Goal: Submit feedback/report problem

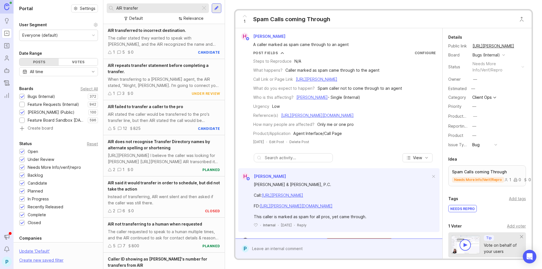
click at [149, 7] on input "AIR transfer" at bounding box center [157, 8] width 82 height 6
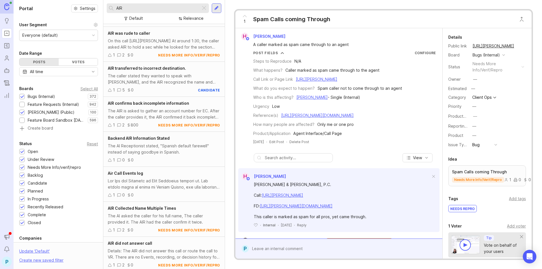
scroll to position [705, 0]
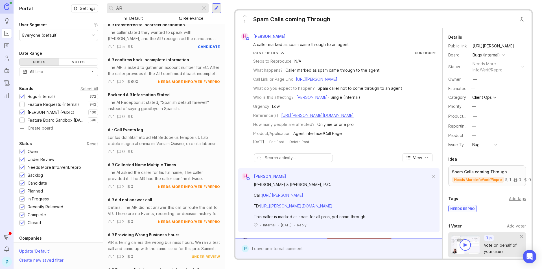
type input "AIR"
click at [171, 112] on div "The AI Receptionist stated, "Spanish default farewell" instead of saying goodby…" at bounding box center [164, 105] width 112 height 12
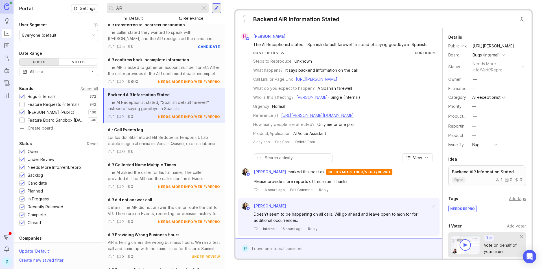
click at [192, 112] on div "The AI Receptionist stated, "Spanish default farewell" instead of saying goodby…" at bounding box center [164, 105] width 112 height 12
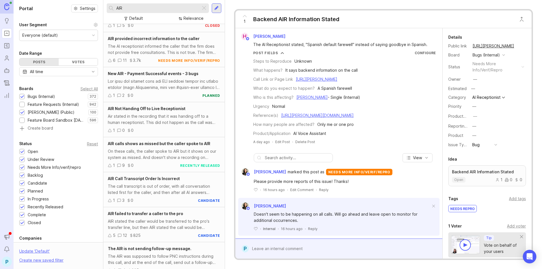
scroll to position [1946, 0]
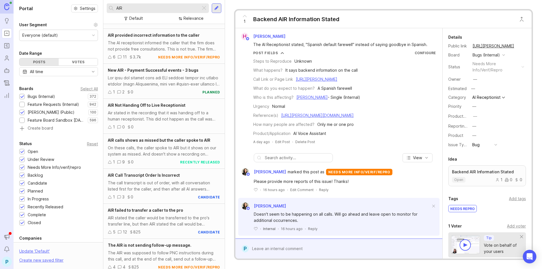
click at [331, 242] on form "P" at bounding box center [338, 248] width 207 height 20
click at [330, 245] on div "Public Mentioned admins will be notified. Submit" at bounding box center [342, 242] width 188 height 24
type textarea "W"
paste textarea "[URL][PERSON_NAME]"
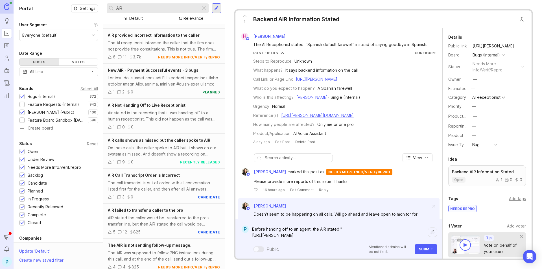
click at [387, 227] on textarea "Before handing off to an agent, the AIR stated " [URL][PERSON_NAME]" at bounding box center [337, 232] width 179 height 17
paste textarea ""One moment while I conclude this session." which appears to be a process leak."
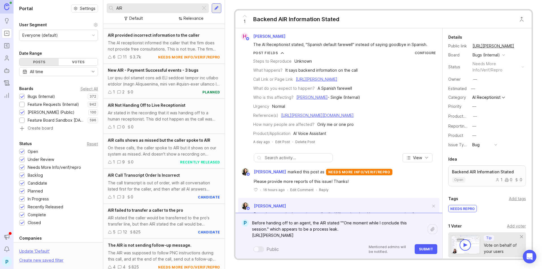
click at [342, 221] on textarea "Before handing off to an agent, the AIR stated ""One moment while I conclude th…" at bounding box center [337, 228] width 179 height 23
click at [254, 224] on textarea "Before handing off to an agent, the AIR stated "One moment while I conclude thi…" at bounding box center [337, 228] width 179 height 23
type textarea "Unsure if this applies: Before handing off to an agent, the AIR stated "One mom…"
click at [421, 252] on button "Submit" at bounding box center [425, 249] width 23 height 10
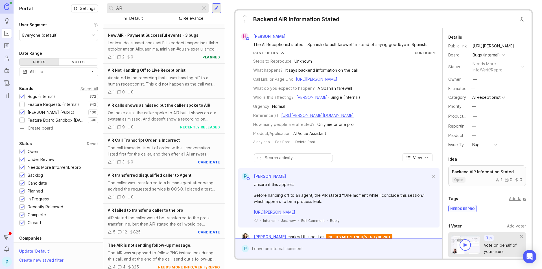
scroll to position [1911, 0]
